Goal: Navigation & Orientation: Find specific page/section

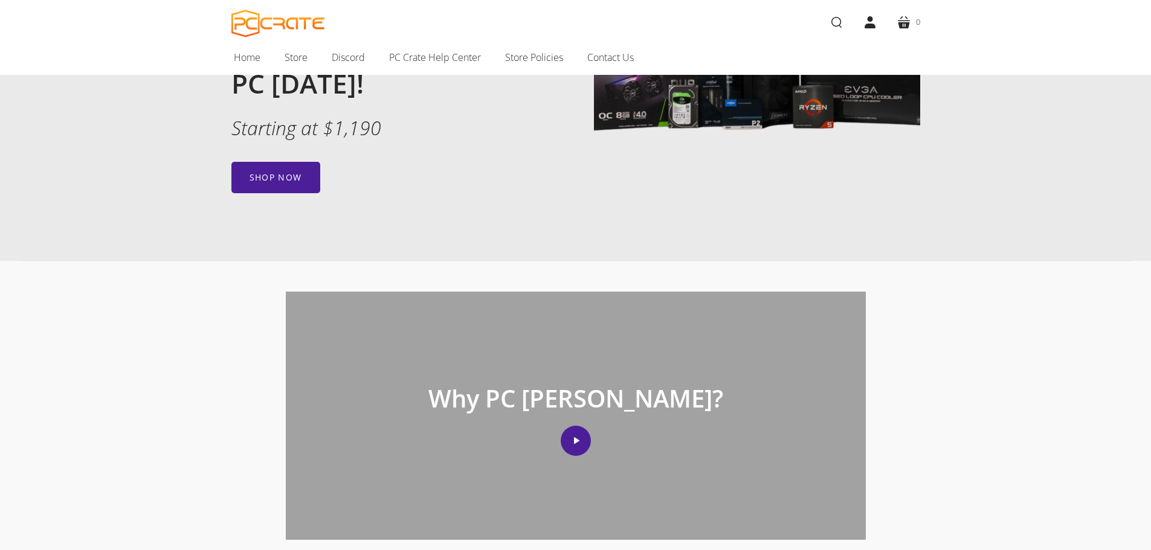
scroll to position [9, 0]
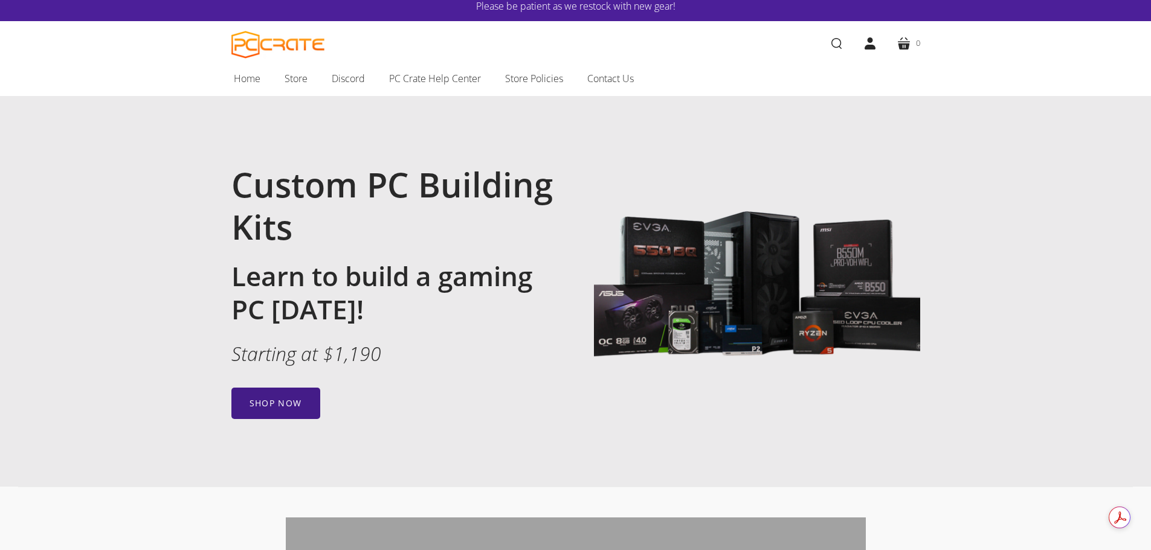
click at [280, 411] on link "Shop now" at bounding box center [275, 403] width 89 height 31
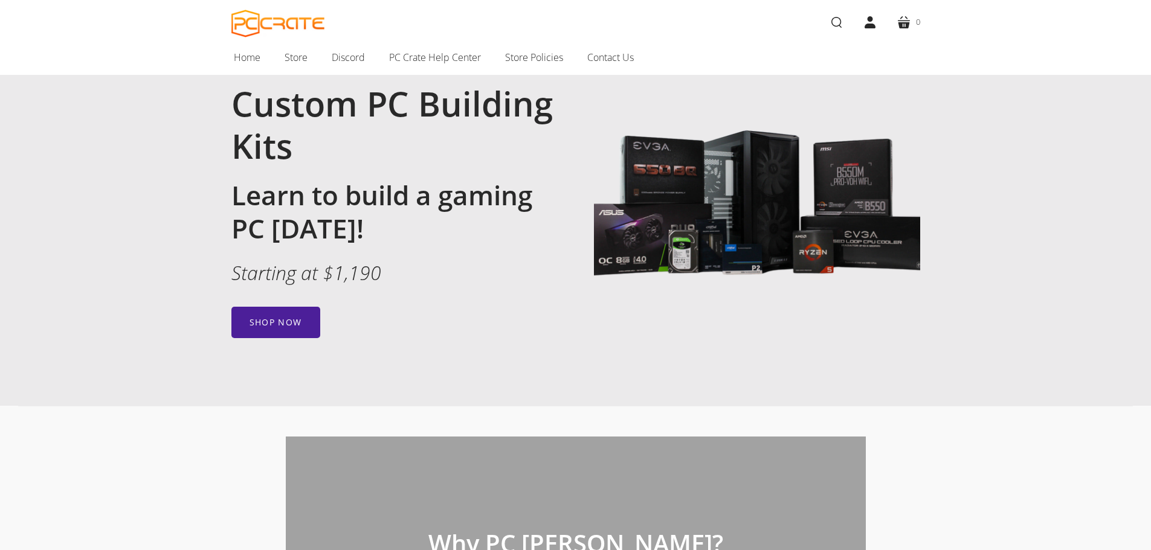
scroll to position [250, 0]
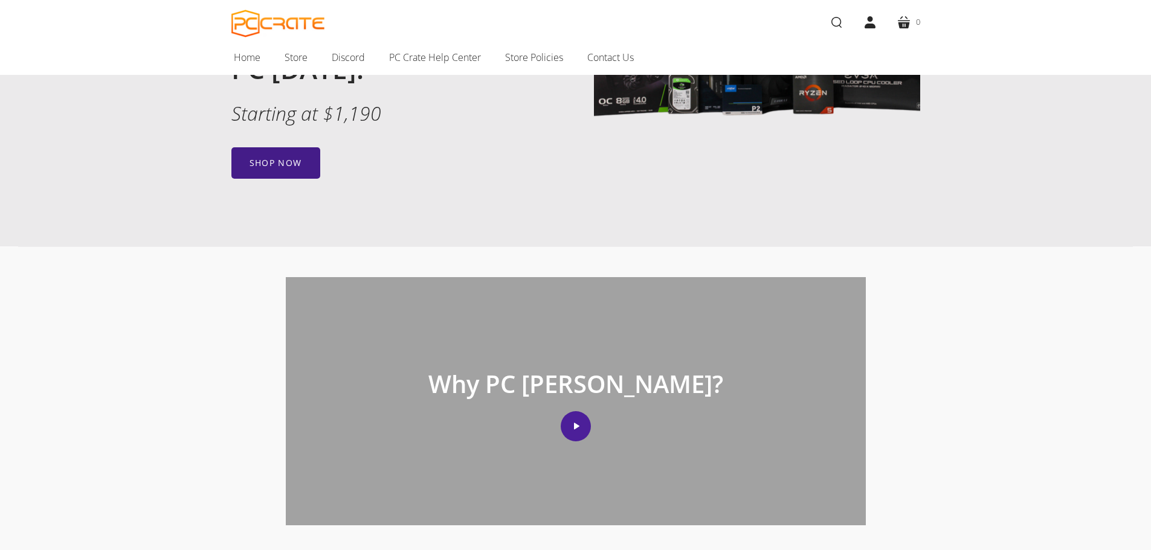
click at [282, 157] on link "Shop now" at bounding box center [275, 162] width 89 height 31
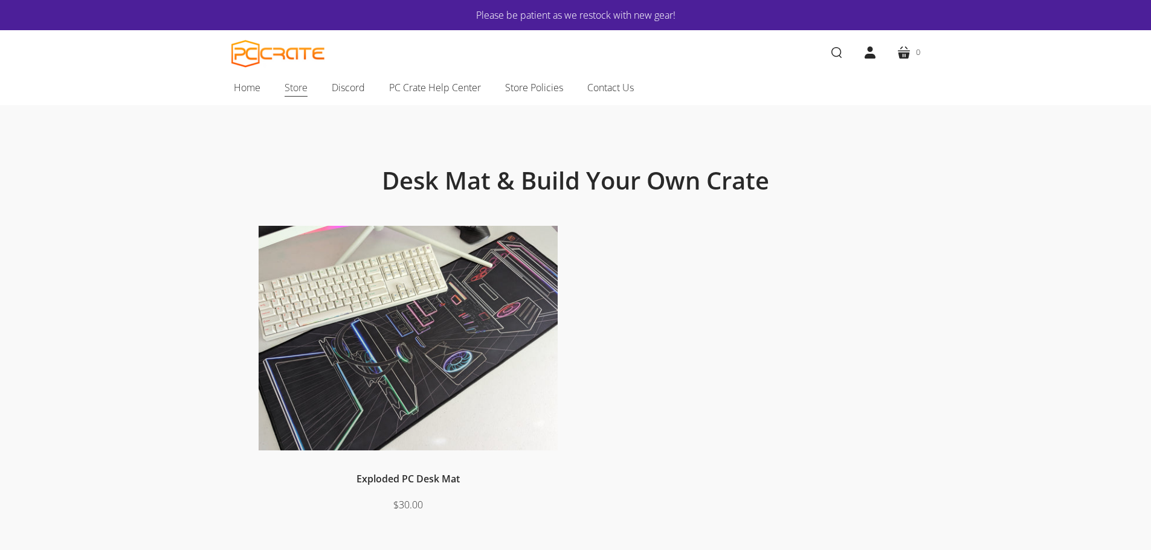
click at [299, 93] on span "Store" at bounding box center [296, 88] width 23 height 16
